Goal: Find specific fact

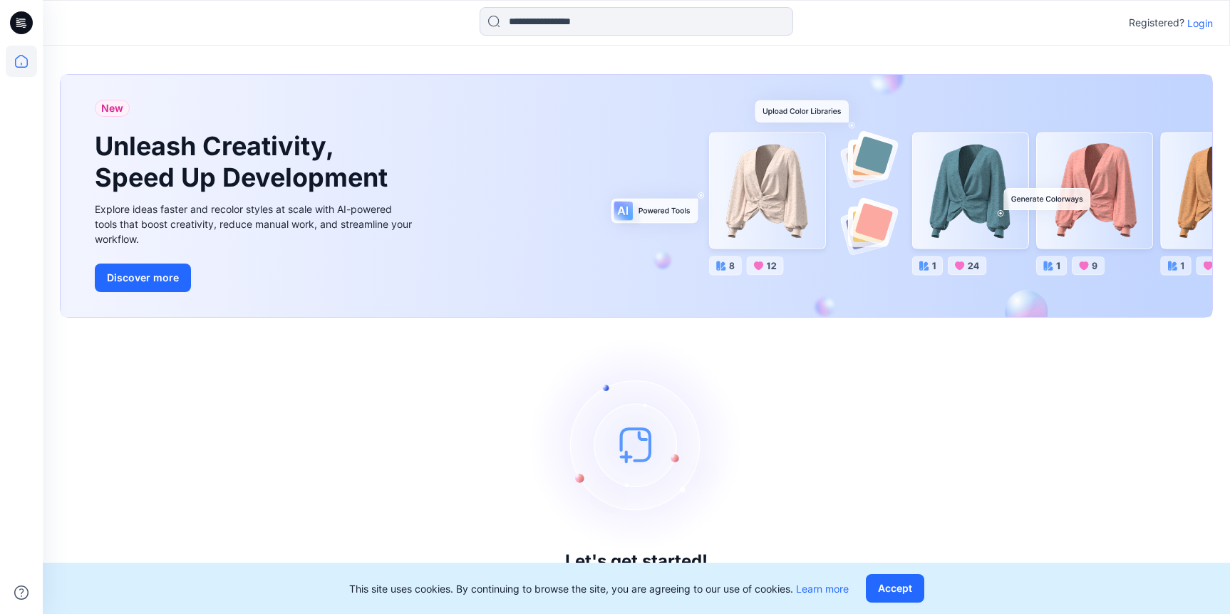
click at [905, 589] on button "Accept" at bounding box center [895, 588] width 58 height 28
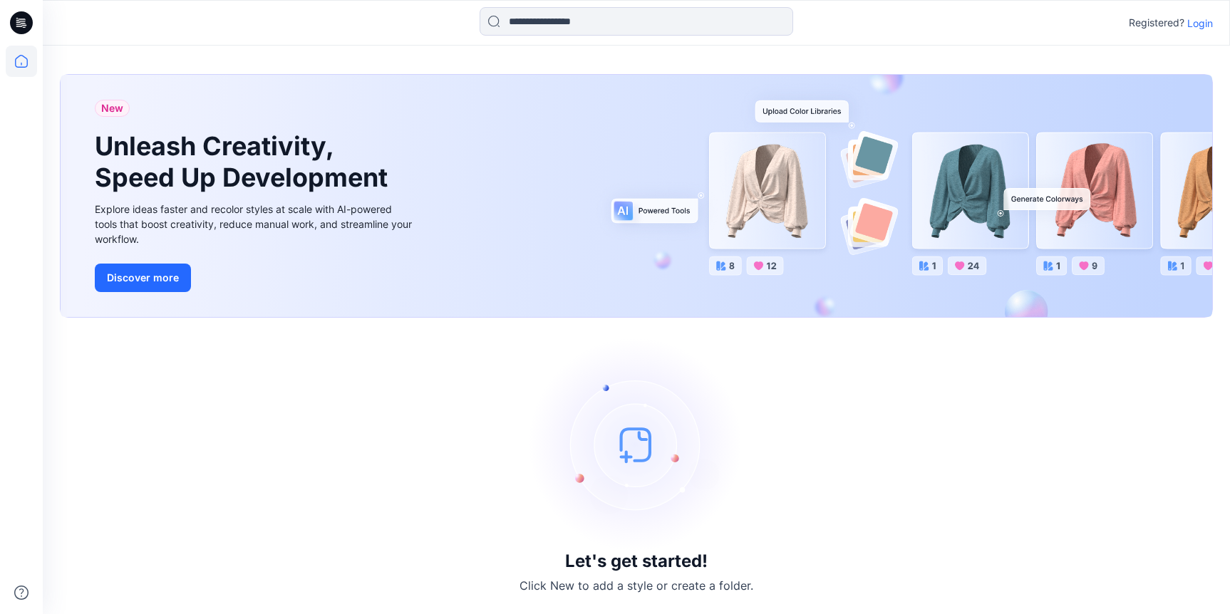
click at [1195, 23] on p "Login" at bounding box center [1200, 23] width 26 height 15
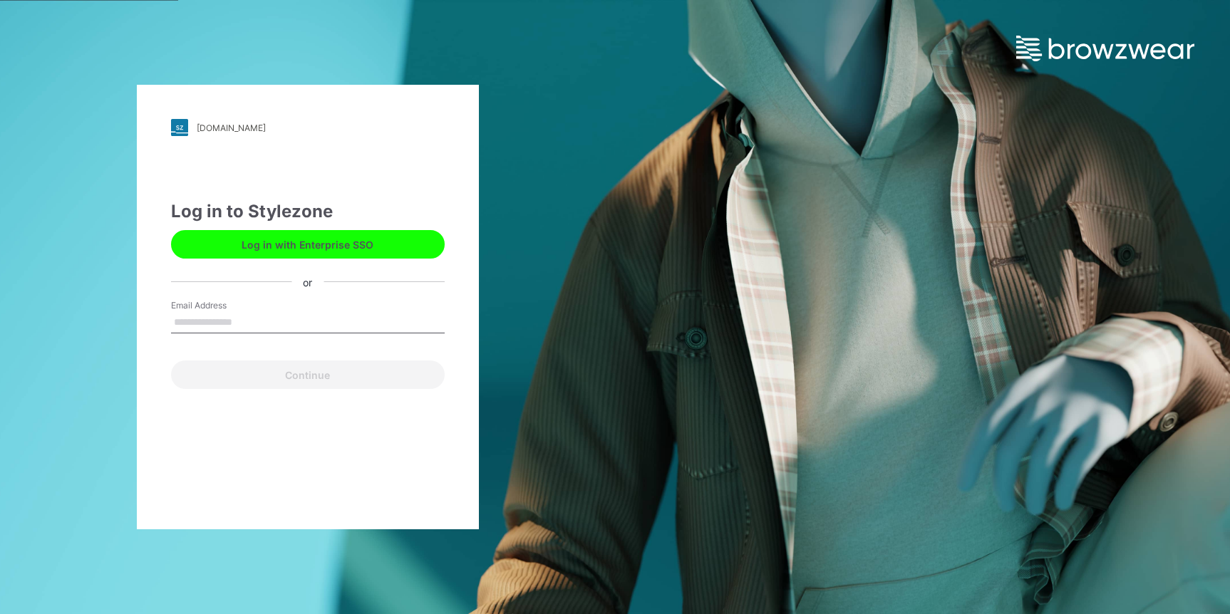
click at [265, 319] on input "Email Address" at bounding box center [308, 322] width 274 height 21
type input "**********"
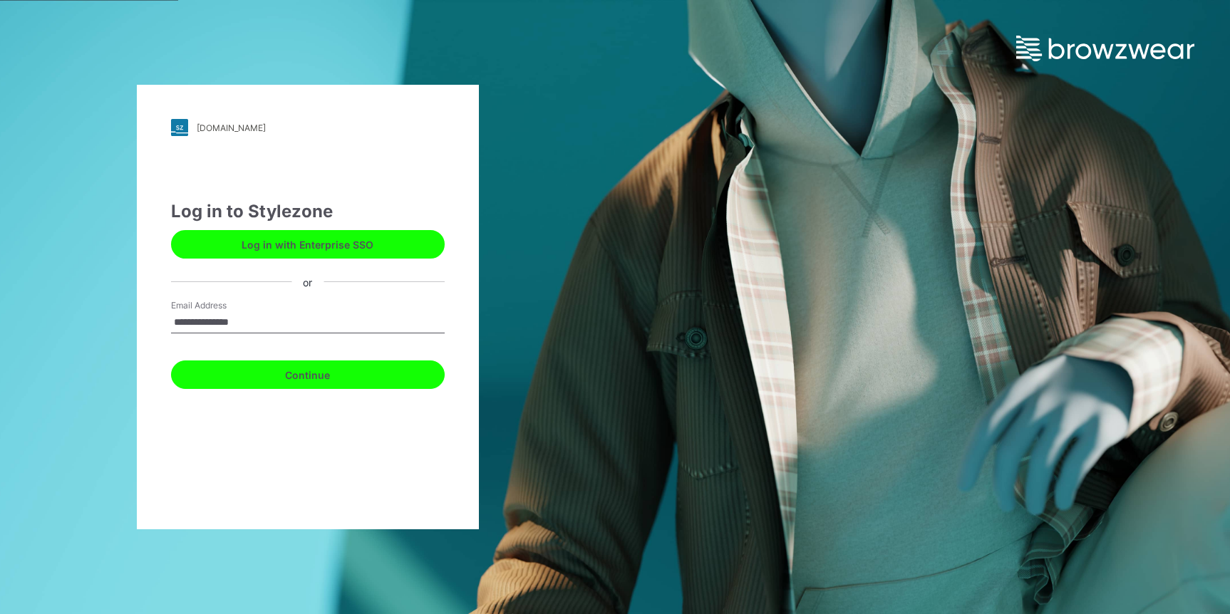
click at [284, 376] on button "Continue" at bounding box center [308, 374] width 274 height 28
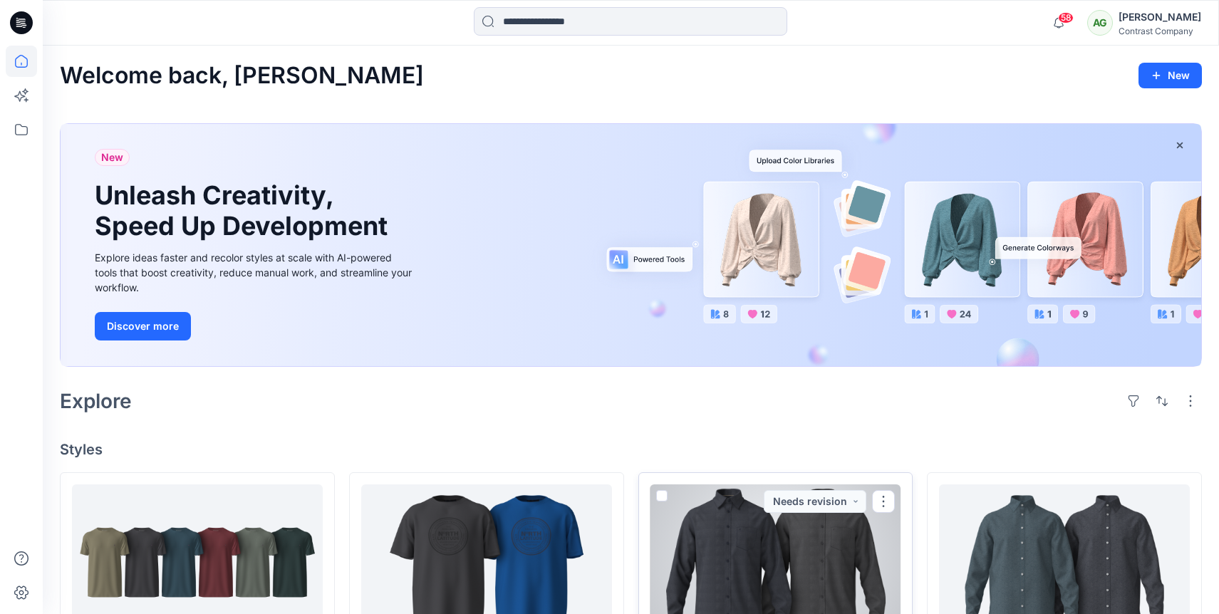
click at [819, 538] on div at bounding box center [775, 562] width 251 height 157
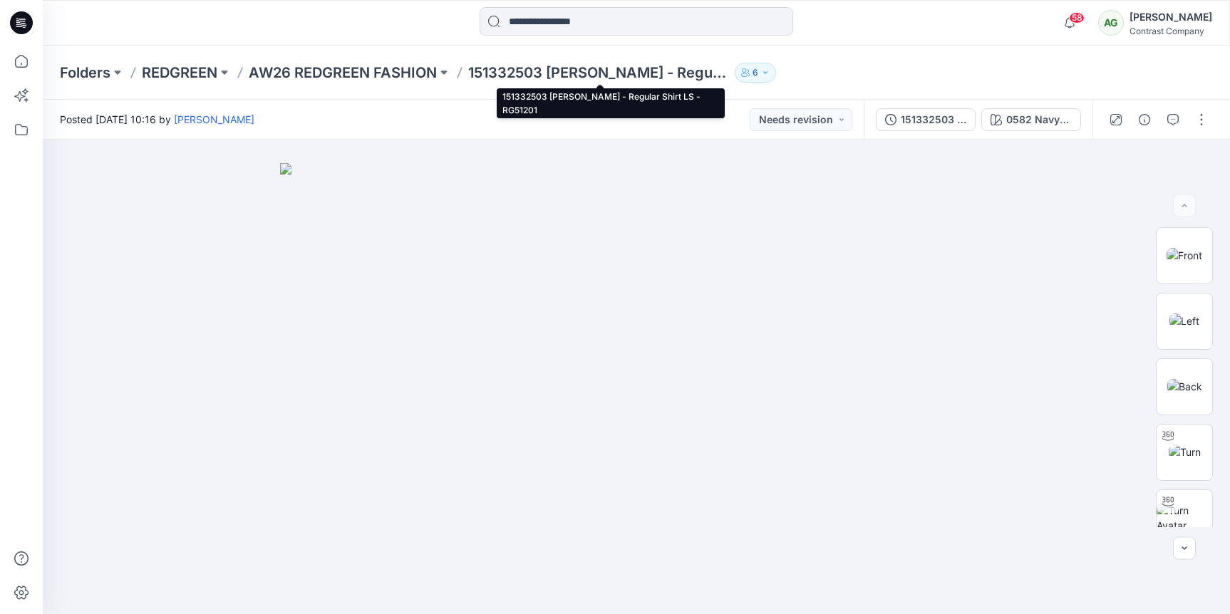
click at [482, 71] on p "151332503 Andrew - Regular Shirt LS - RG51201" at bounding box center [598, 73] width 261 height 20
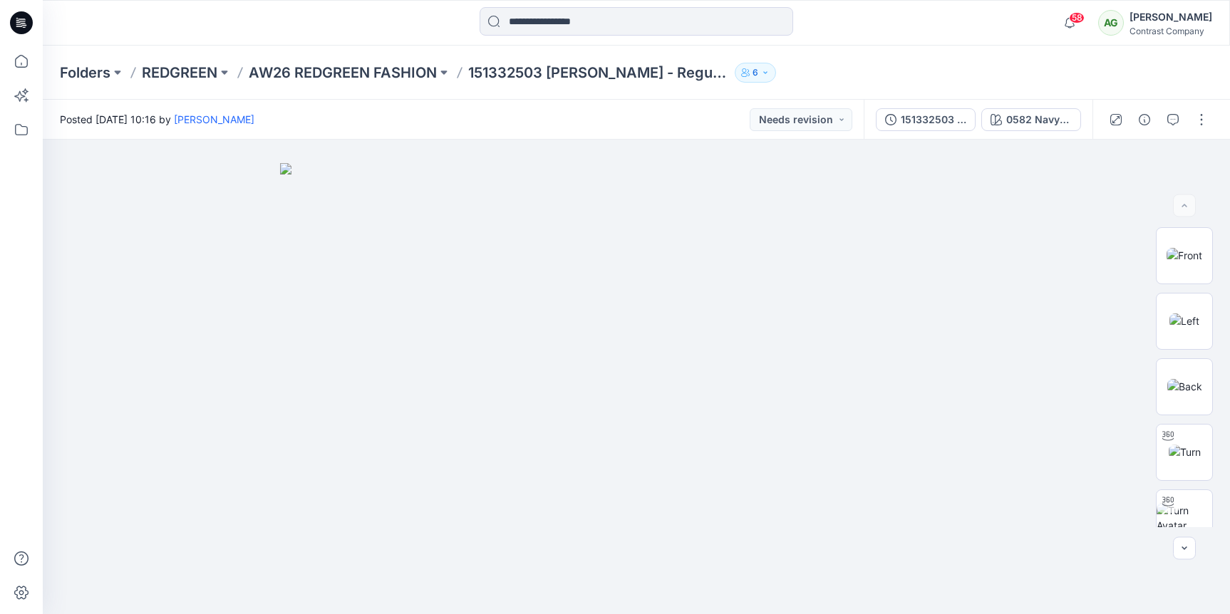
click at [497, 71] on p "151332503 Andrew - Regular Shirt LS - RG51201" at bounding box center [598, 73] width 261 height 20
copy p "151332503"
